Goal: Transaction & Acquisition: Purchase product/service

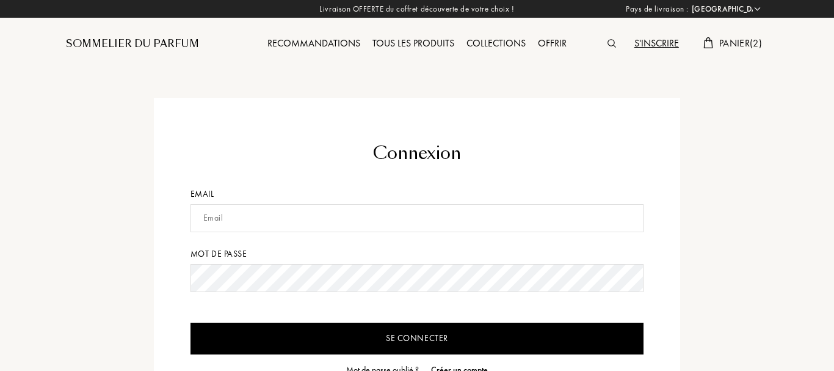
select select "FR"
click at [263, 214] on input "text" at bounding box center [417, 218] width 454 height 28
type input "[EMAIL_ADDRESS][DOMAIN_NAME]"
click at [394, 339] on input "Se connecter" at bounding box center [417, 338] width 454 height 32
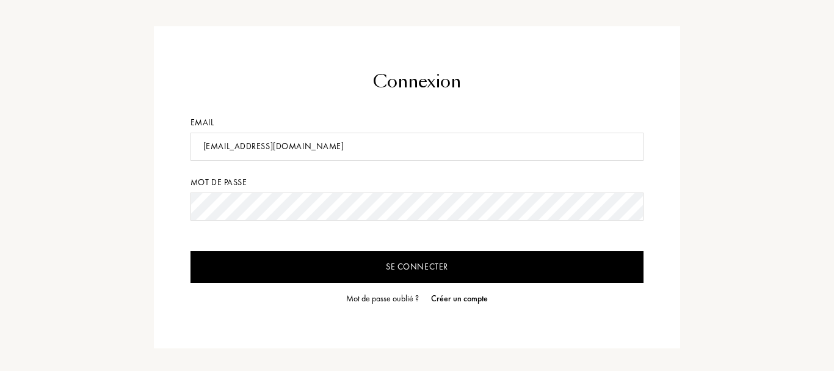
scroll to position [84, 0]
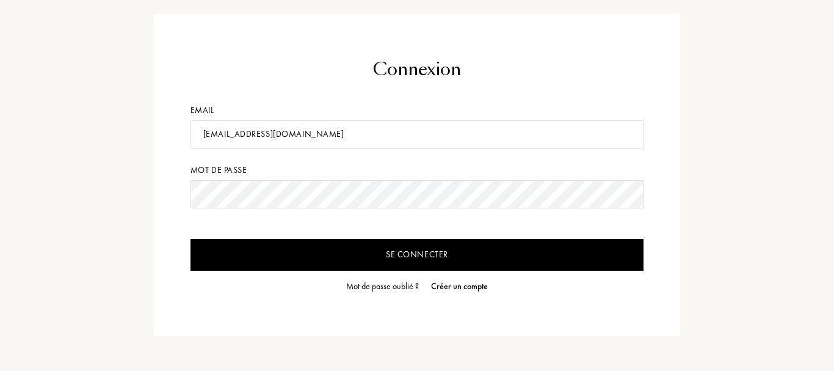
click at [428, 252] on input "Se connecter" at bounding box center [417, 255] width 454 height 32
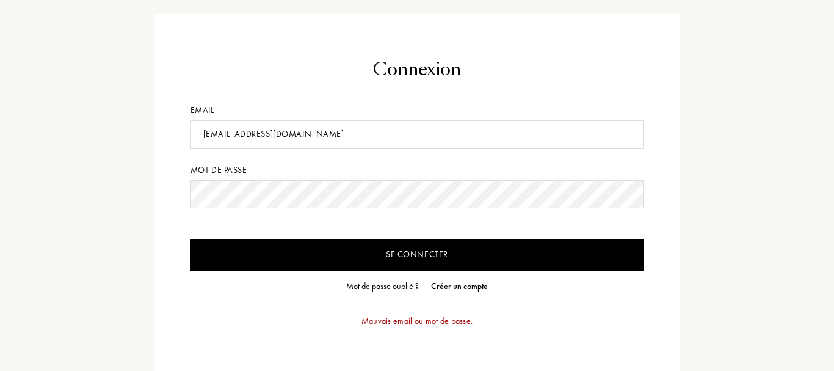
click at [361, 253] on input "Se connecter" at bounding box center [417, 255] width 454 height 32
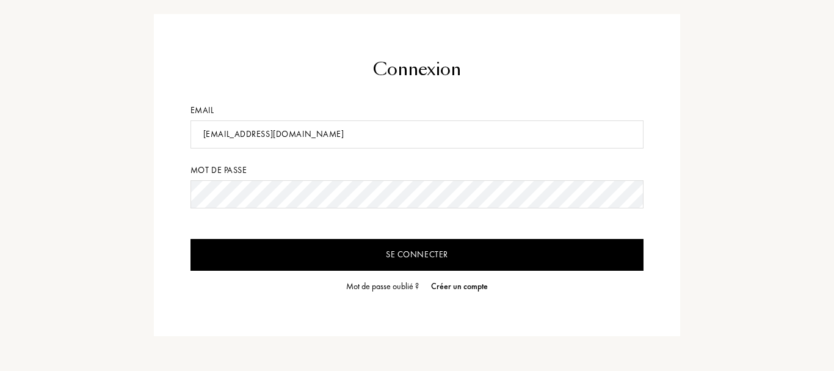
click at [396, 255] on input "Se connecter" at bounding box center [417, 255] width 454 height 32
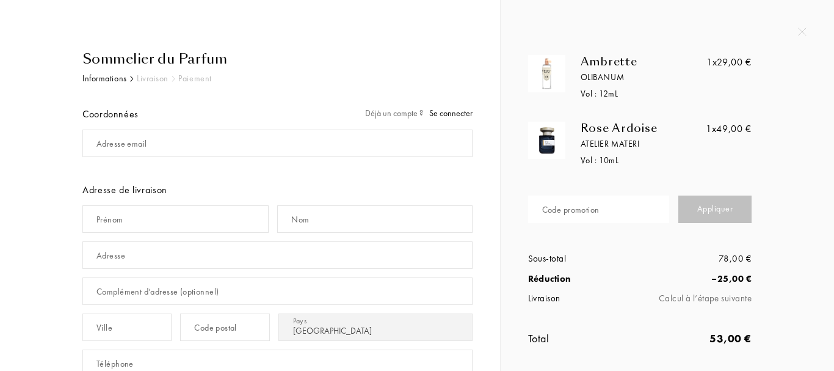
select select "FR"
click at [565, 205] on div "Code promotion" at bounding box center [570, 209] width 57 height 13
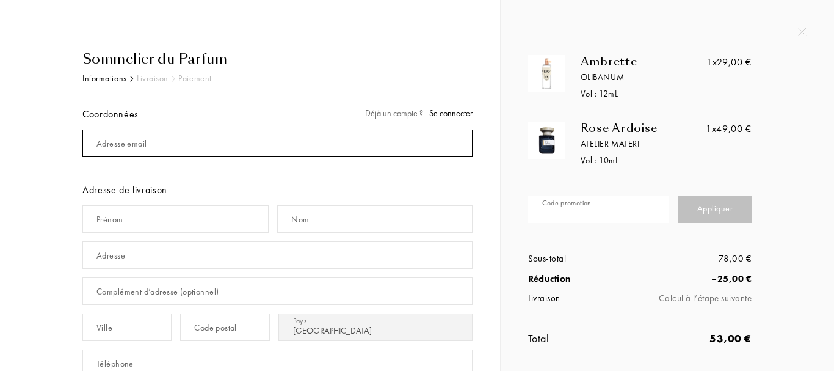
click at [142, 150] on input "mail" at bounding box center [277, 142] width 390 height 27
type input "[EMAIL_ADDRESS][DOMAIN_NAME]"
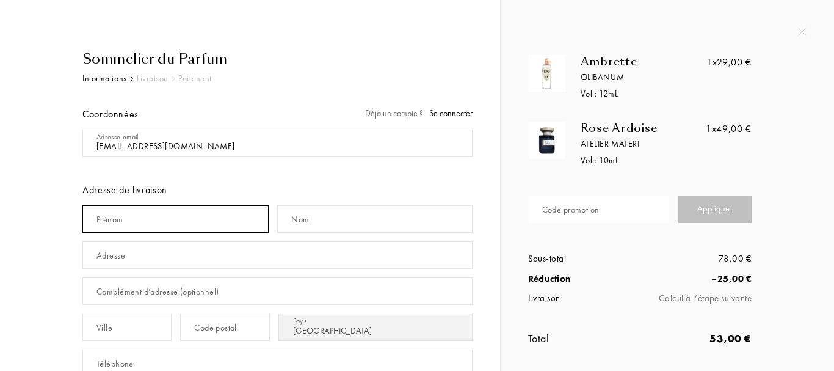
click at [158, 227] on input "text" at bounding box center [175, 218] width 186 height 27
type input "christel"
click at [321, 225] on input "0" at bounding box center [374, 218] width 195 height 27
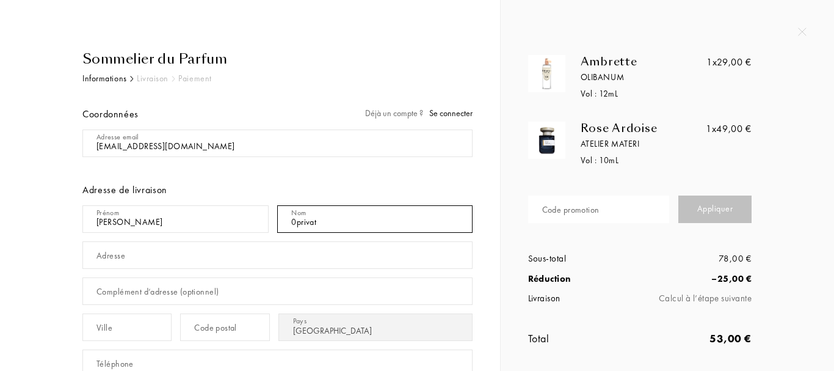
click at [298, 224] on input "0privat" at bounding box center [374, 218] width 195 height 27
type input "privat"
click at [200, 255] on input "text" at bounding box center [277, 254] width 390 height 27
type input "1 rue de la ferme de monthaumery"
click at [112, 330] on div "Ville" at bounding box center [104, 327] width 16 height 13
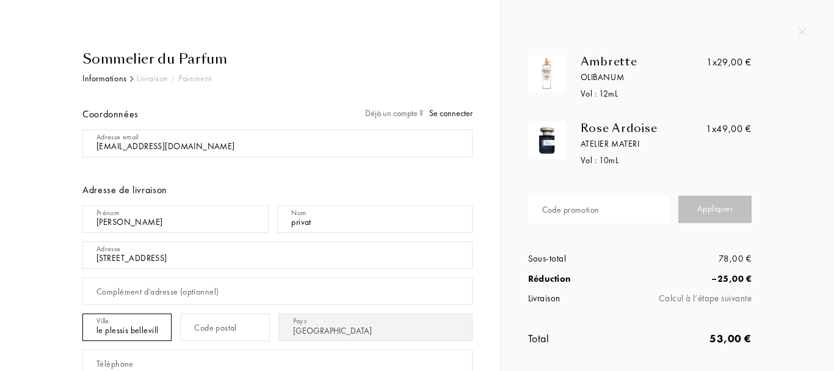
type input "le plessis belleville"
click at [230, 326] on div "Code postal" at bounding box center [215, 327] width 43 height 13
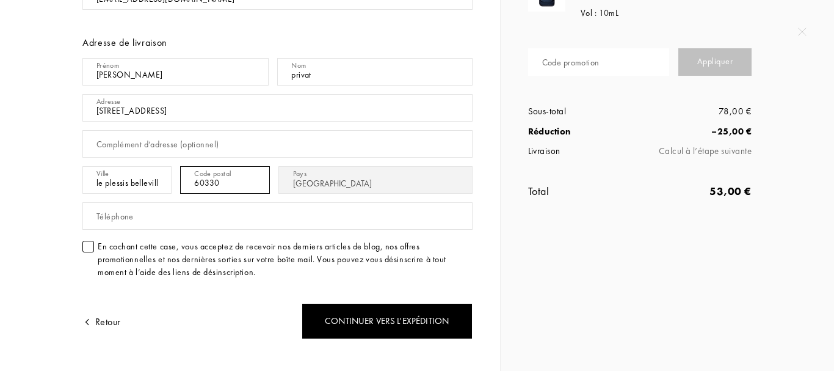
scroll to position [166, 0]
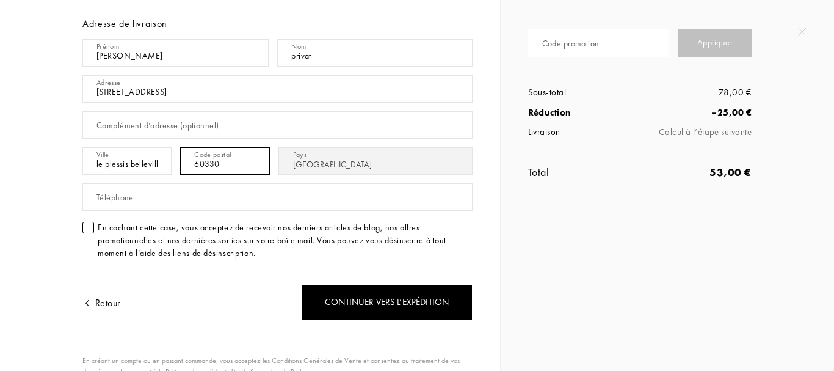
type input "60330"
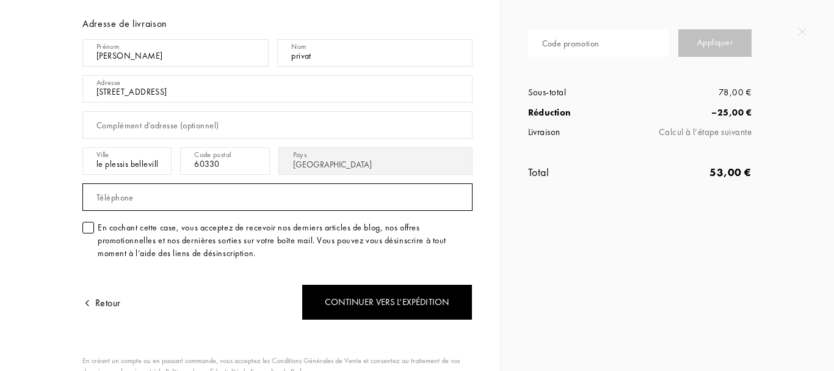
click at [313, 189] on input "text" at bounding box center [277, 196] width 390 height 27
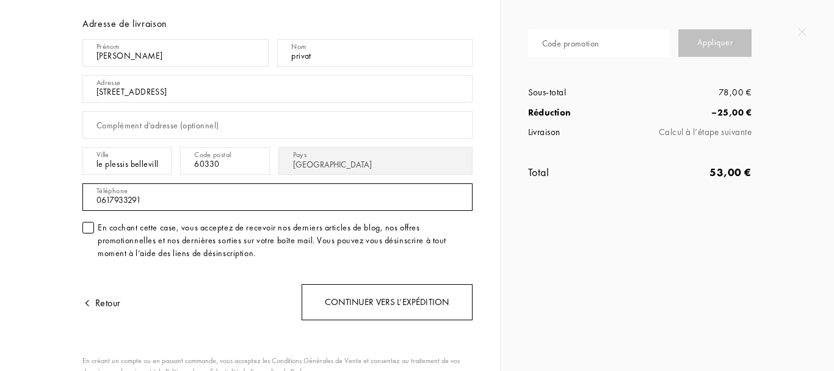
type input "0617933291"
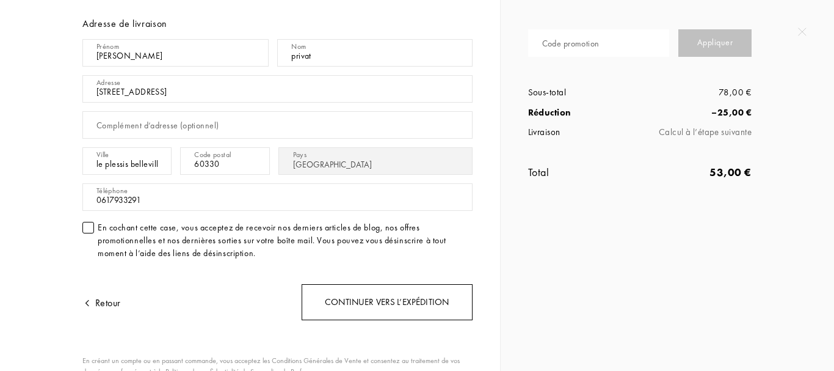
click at [403, 297] on div "Continuer vers l’expédition" at bounding box center [387, 302] width 171 height 36
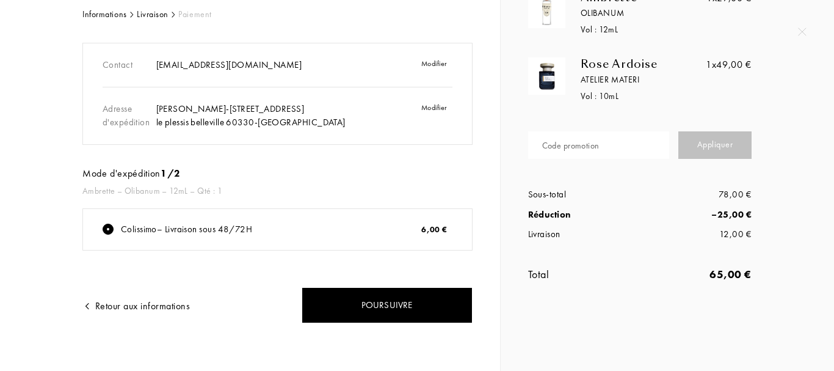
scroll to position [69, 0]
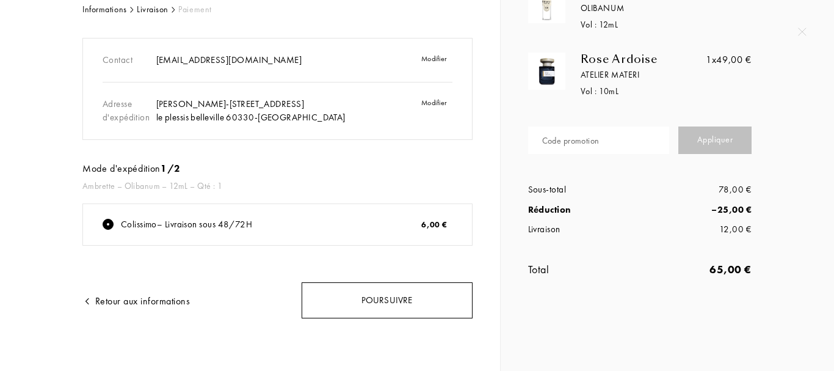
click at [432, 313] on div "Poursuivre" at bounding box center [387, 300] width 171 height 36
click at [402, 306] on div "Poursuivre" at bounding box center [387, 300] width 171 height 36
